Goal: Information Seeking & Learning: Understand process/instructions

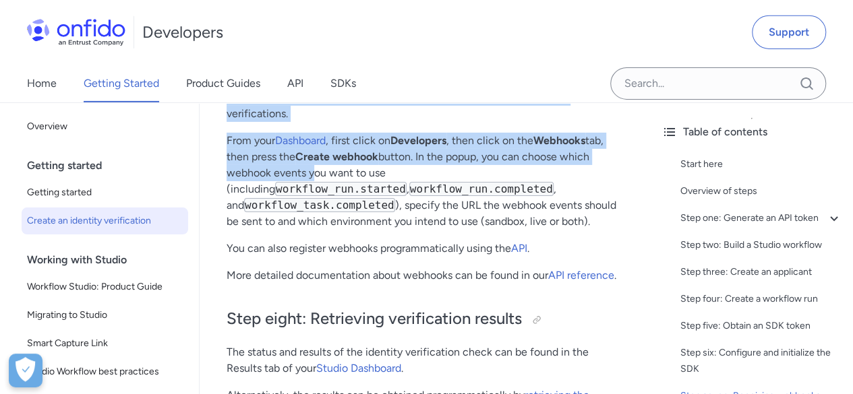
scroll to position [4902, 0]
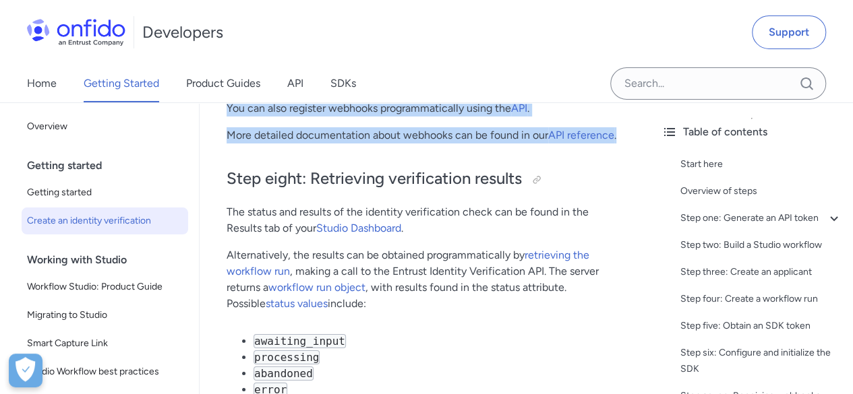
drag, startPoint x: 221, startPoint y: 153, endPoint x: 633, endPoint y: 162, distance: 412.1
copy div "Step seven: Receiving webhooks Entrust provides webhooks to alert you of change…"
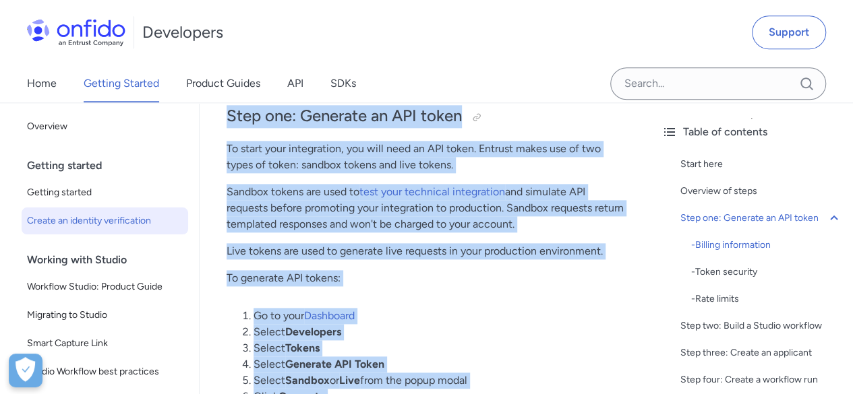
scroll to position [0, 0]
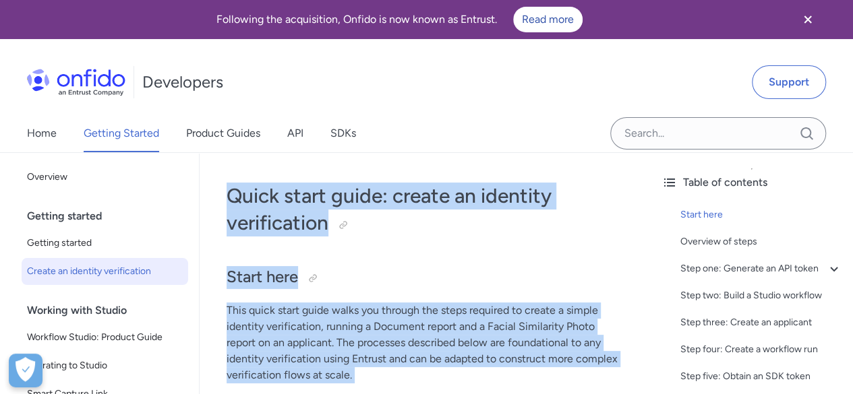
drag, startPoint x: 372, startPoint y: 237, endPoint x: 217, endPoint y: 196, distance: 160.3
copy div "Quick start guide: create an identity verification Start here This quick start …"
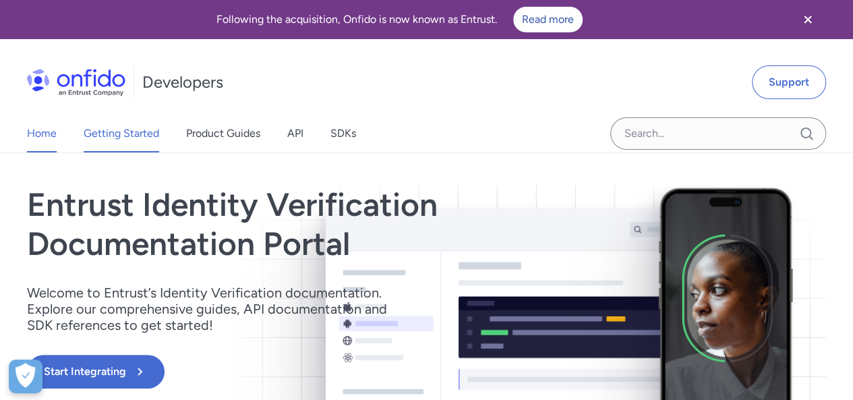
click at [142, 129] on link "Getting Started" at bounding box center [122, 134] width 76 height 38
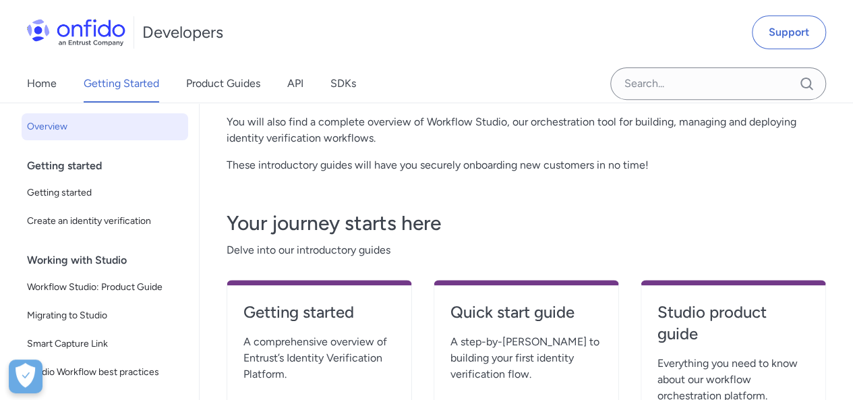
scroll to position [67, 0]
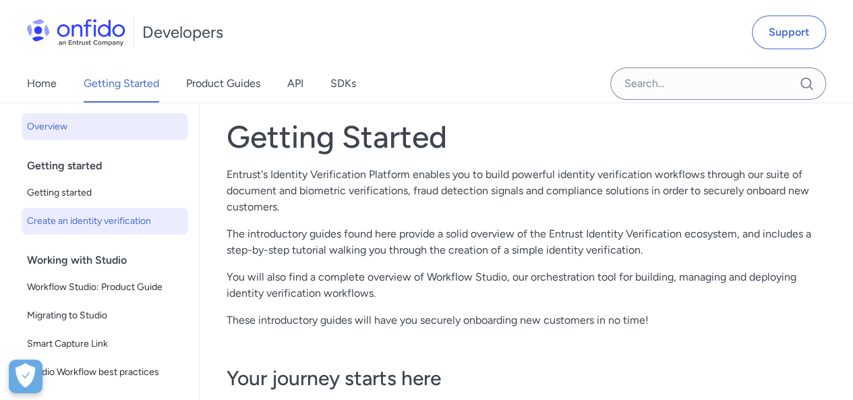
click at [84, 217] on span "Create an identity verification" at bounding box center [105, 221] width 156 height 16
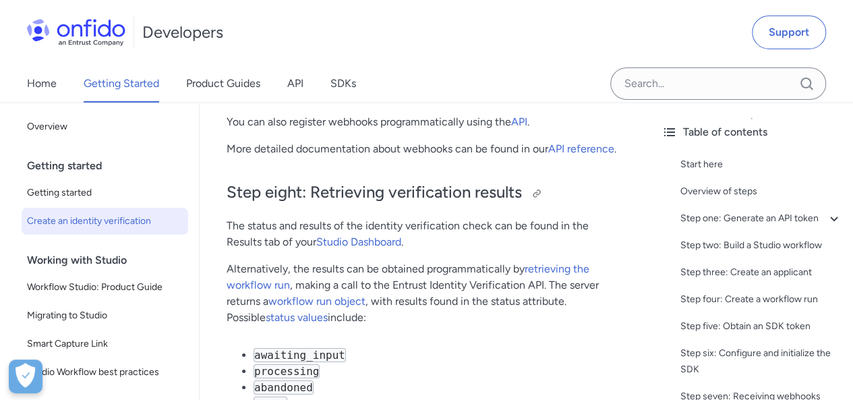
scroll to position [4854, 0]
